Goal: Information Seeking & Learning: Find specific fact

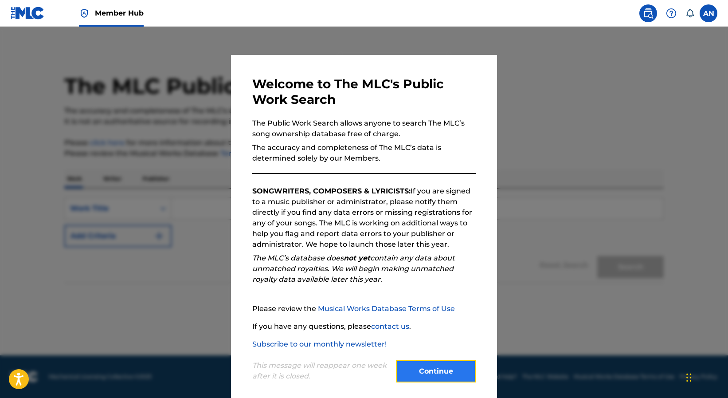
click at [440, 375] on button "Continue" at bounding box center [436, 371] width 80 height 22
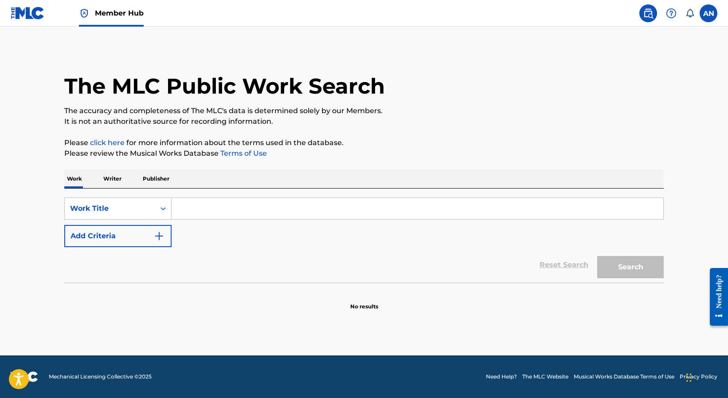
click at [211, 210] on input "Search Form" at bounding box center [418, 208] width 492 height 21
paste input "PLANET X"
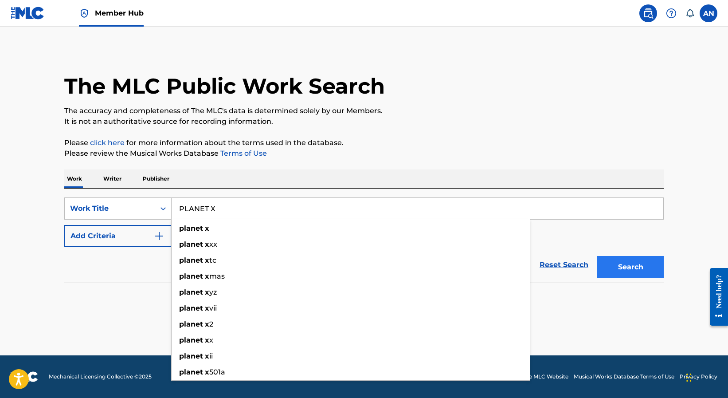
type input "PLANET X"
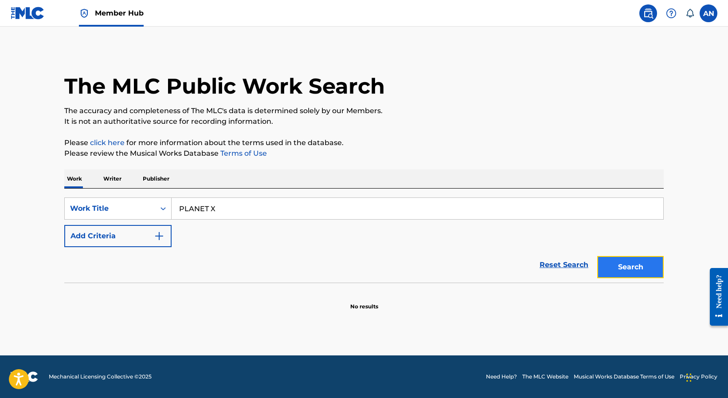
click at [635, 267] on button "Search" at bounding box center [630, 267] width 67 height 22
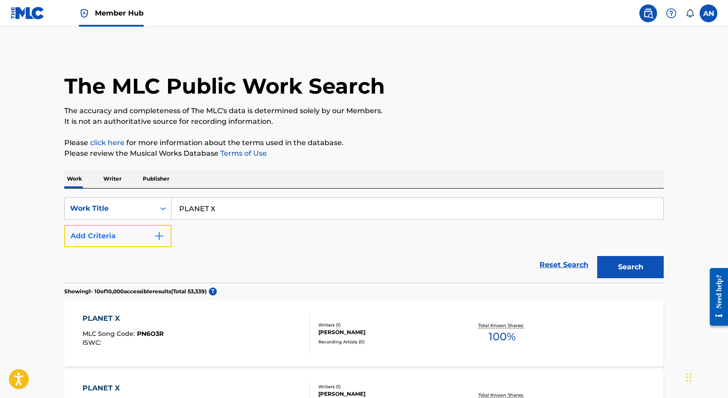
click at [105, 238] on button "Add Criteria" at bounding box center [117, 236] width 107 height 22
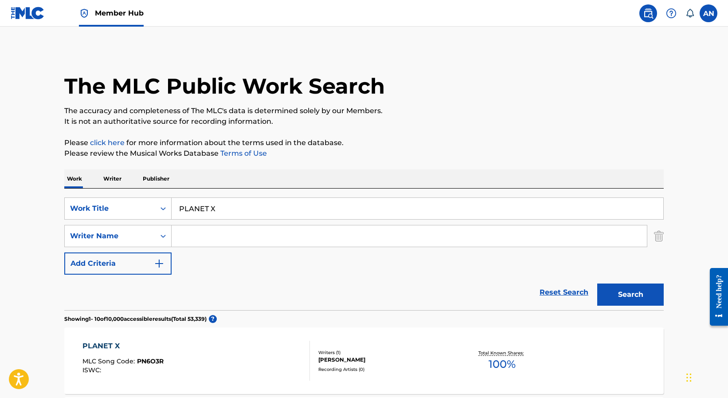
click at [207, 236] on input "Search Form" at bounding box center [409, 235] width 475 height 21
type input "W"
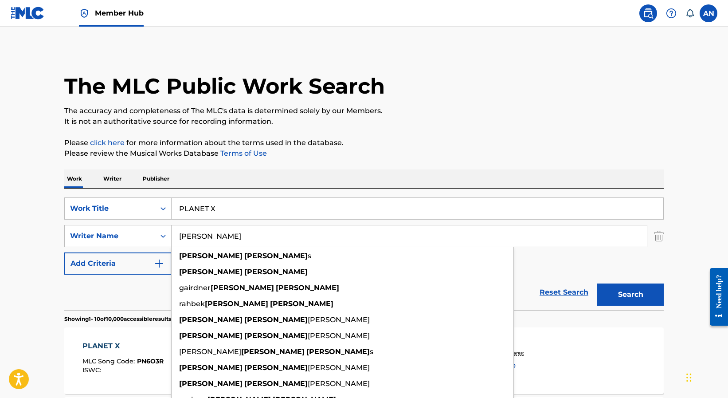
click at [597, 283] on button "Search" at bounding box center [630, 294] width 67 height 22
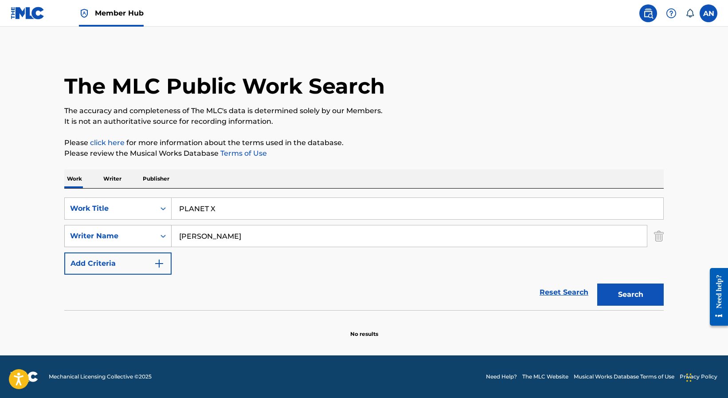
drag, startPoint x: 212, startPoint y: 236, endPoint x: 162, endPoint y: 237, distance: 50.1
click at [151, 239] on div "SearchWithCriteriaff15a4f9-27eb-4cf4-8647-4e241a6f0b24 Writer Name [PERSON_NAME]" at bounding box center [363, 236] width 599 height 22
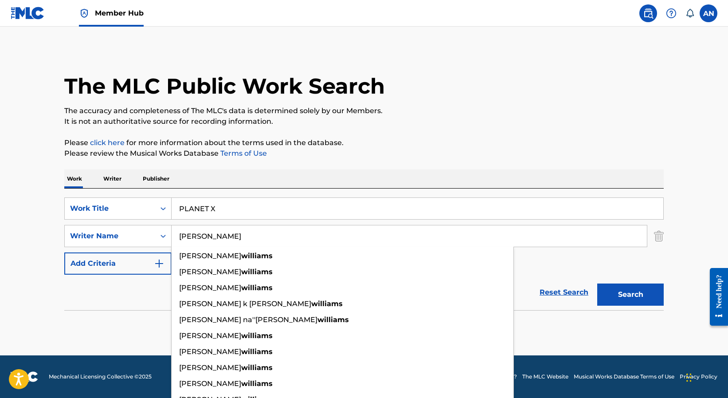
type input "[PERSON_NAME]"
click at [597, 283] on button "Search" at bounding box center [630, 294] width 67 height 22
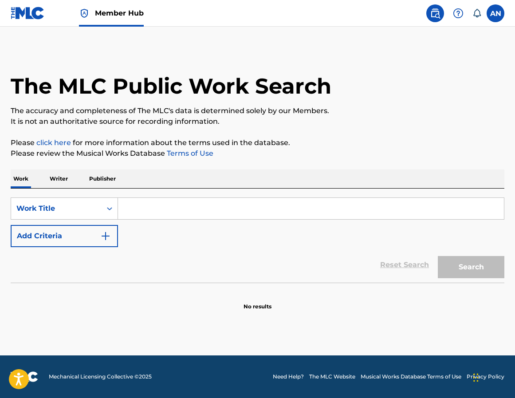
click at [192, 207] on input "Search Form" at bounding box center [311, 208] width 386 height 21
paste input "DO WHATEVER FEELS RIGHT"
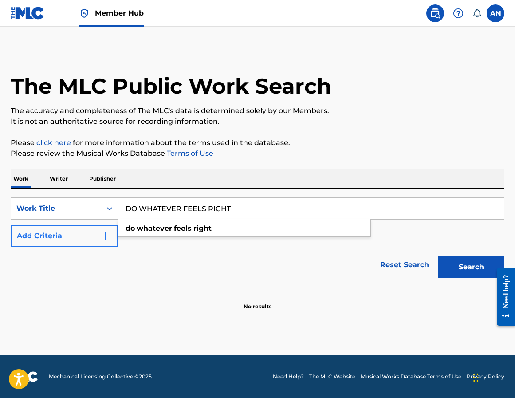
type input "DO WHATEVER FEELS RIGHT"
click at [71, 241] on button "Add Criteria" at bounding box center [64, 236] width 107 height 22
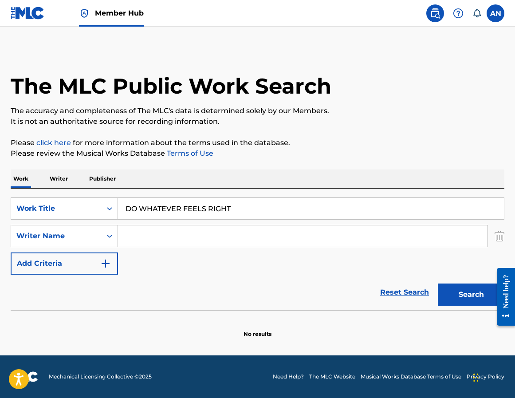
click at [164, 236] on input "Search Form" at bounding box center [302, 235] width 369 height 21
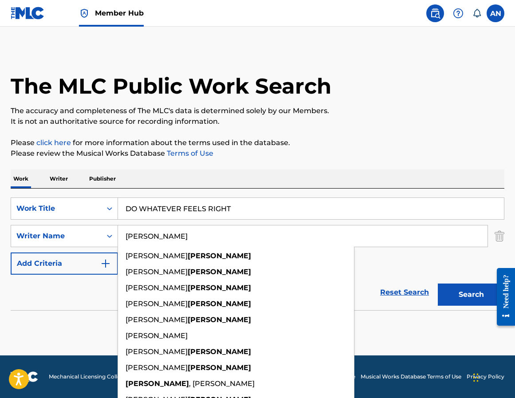
type input "FRIESEN"
click at [438, 283] on button "Search" at bounding box center [471, 294] width 67 height 22
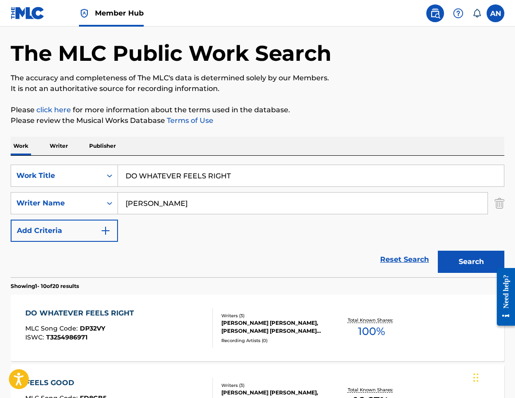
scroll to position [89, 0]
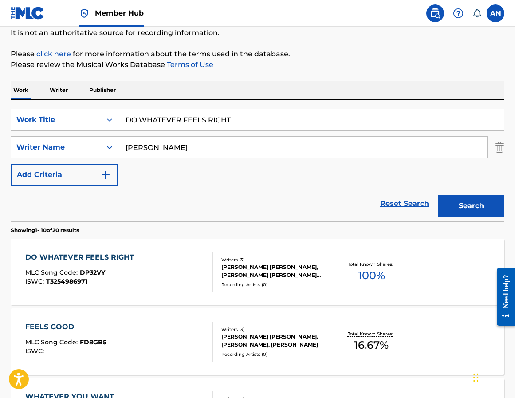
click at [153, 269] on div "DO WHATEVER FEELS RIGHT MLC Song Code : DP32VY ISWC : T3254986971" at bounding box center [119, 272] width 188 height 40
